Goal: Task Accomplishment & Management: Use online tool/utility

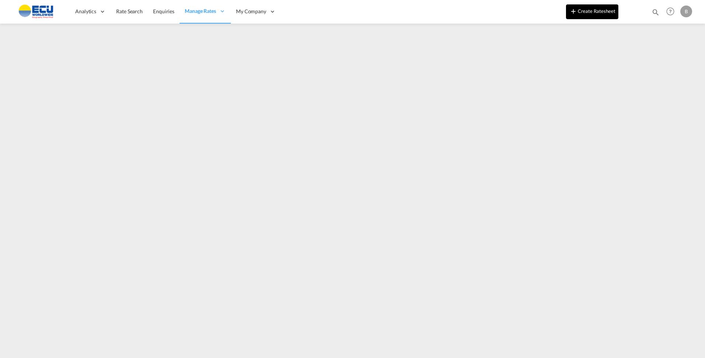
click at [594, 15] on button "Create Ratesheet" at bounding box center [592, 11] width 52 height 15
click at [654, 13] on md-icon "icon-magnify" at bounding box center [656, 12] width 8 height 8
click at [610, 15] on input at bounding box center [600, 12] width 92 height 13
click at [558, 13] on input at bounding box center [600, 12] width 92 height 13
type input "soub00434b"
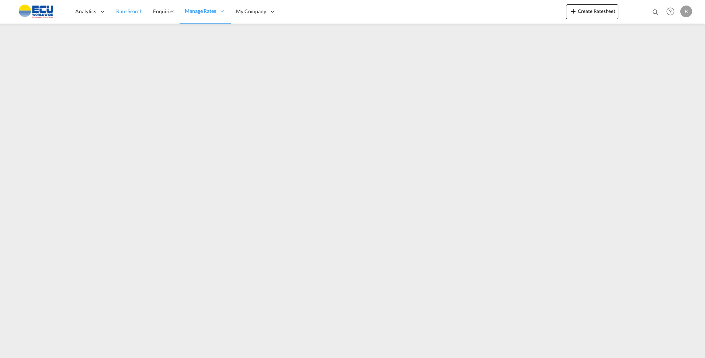
click at [135, 7] on link "Rate Search" at bounding box center [129, 12] width 37 height 24
